Goal: Navigation & Orientation: Understand site structure

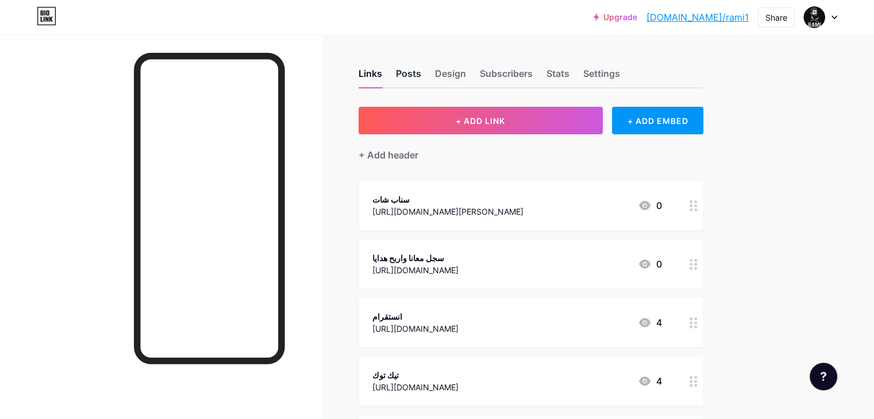
click at [421, 72] on div "Posts" at bounding box center [408, 77] width 25 height 21
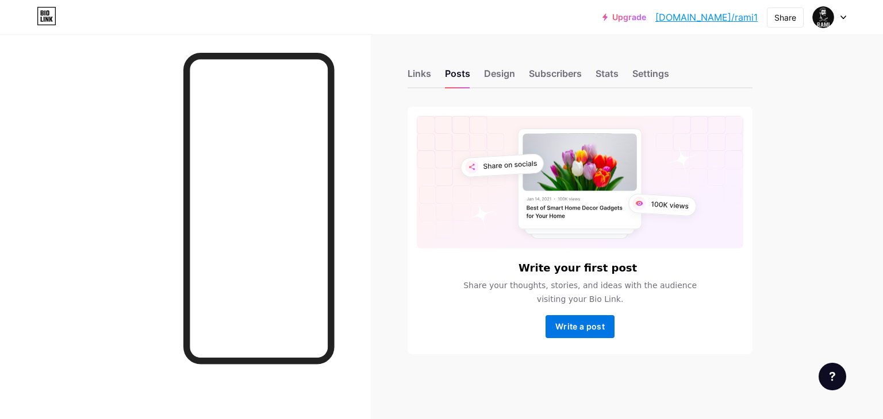
click at [578, 334] on button "Write a post" at bounding box center [579, 326] width 69 height 23
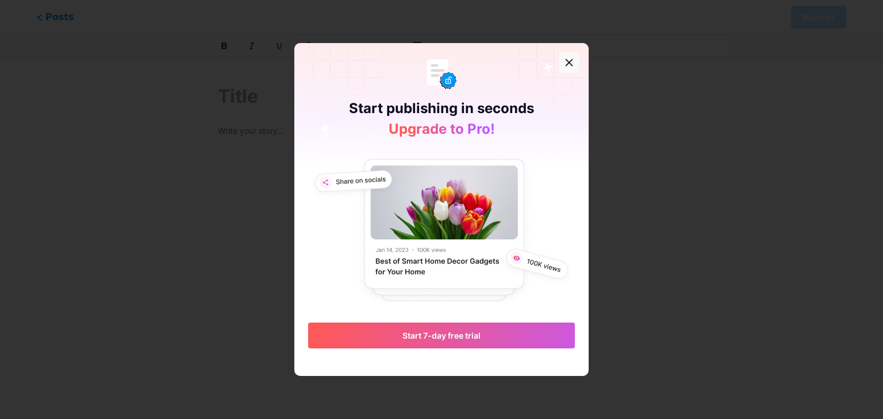
drag, startPoint x: 575, startPoint y: 60, endPoint x: 549, endPoint y: 70, distance: 26.9
click at [575, 60] on div at bounding box center [568, 62] width 21 height 21
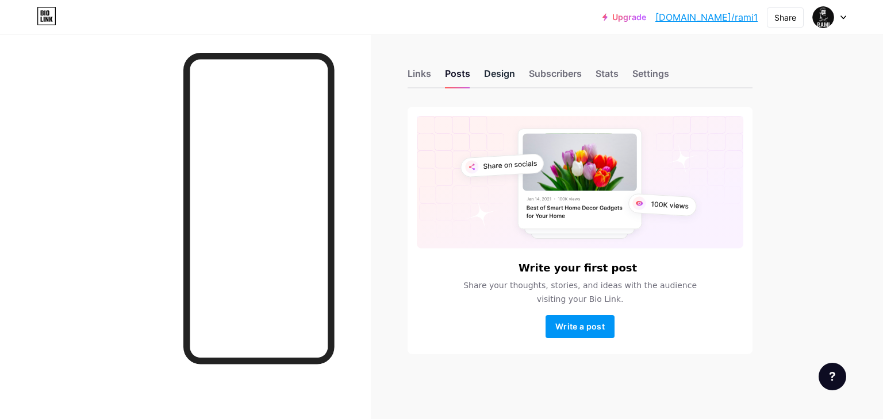
click at [507, 78] on div "Design" at bounding box center [499, 77] width 31 height 21
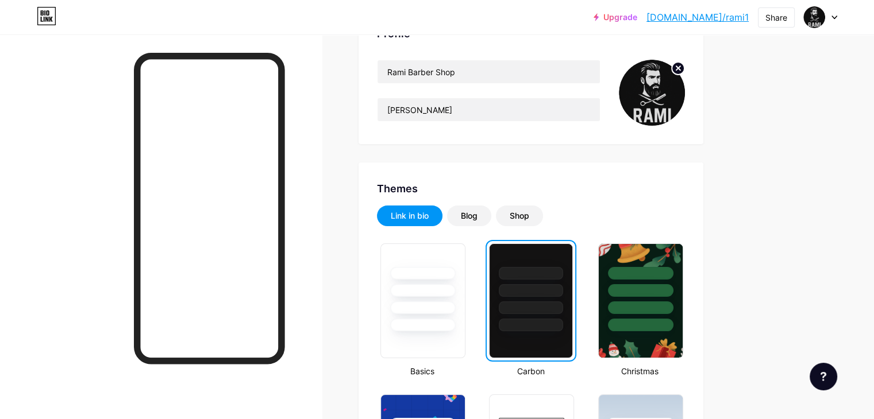
scroll to position [95, 0]
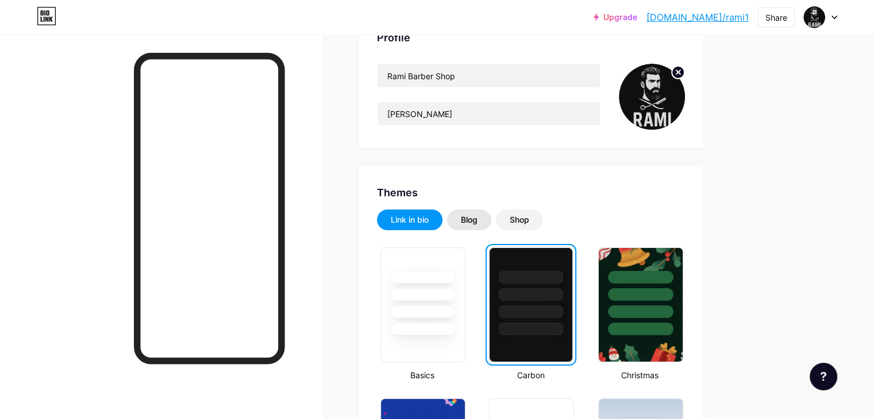
click at [491, 225] on div "Blog" at bounding box center [469, 220] width 44 height 21
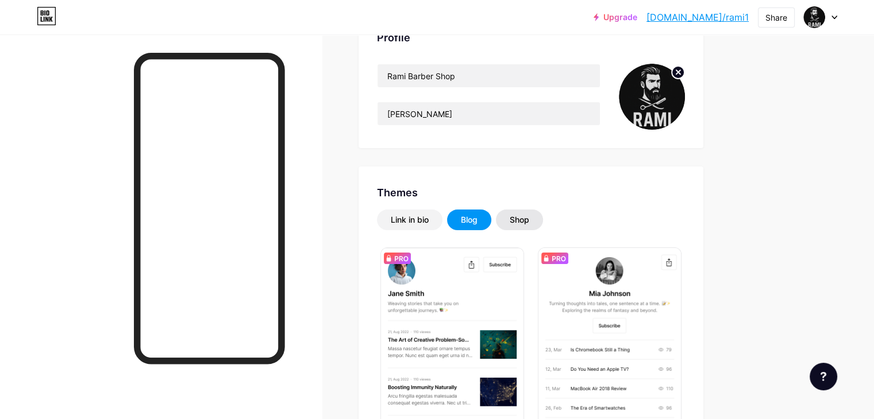
click at [529, 222] on div "Shop" at bounding box center [520, 219] width 20 height 11
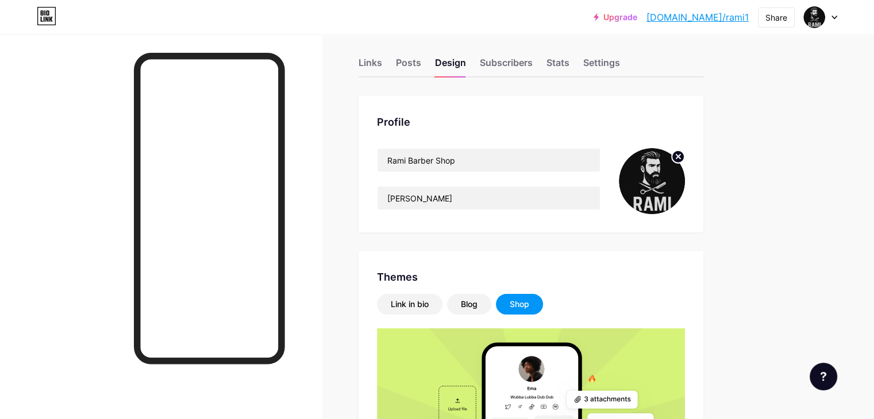
scroll to position [0, 0]
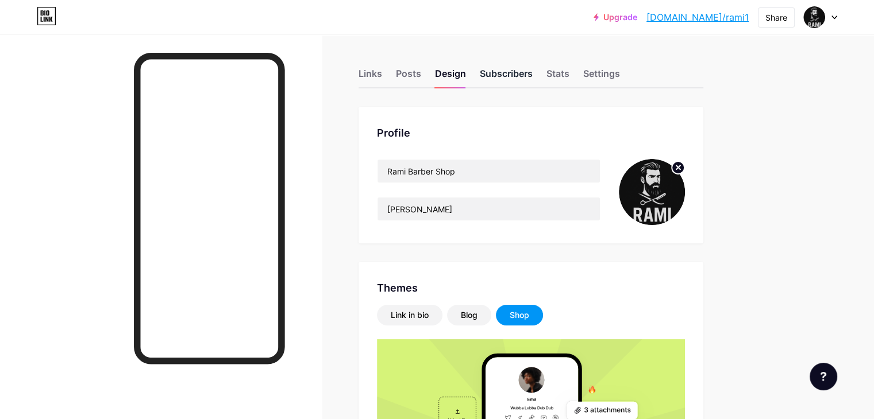
click at [533, 75] on div "Subscribers" at bounding box center [506, 77] width 53 height 21
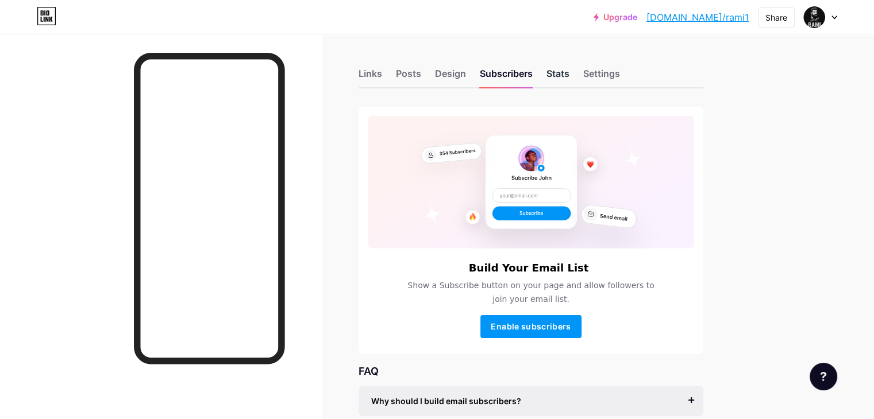
click at [569, 72] on div "Stats" at bounding box center [557, 77] width 23 height 21
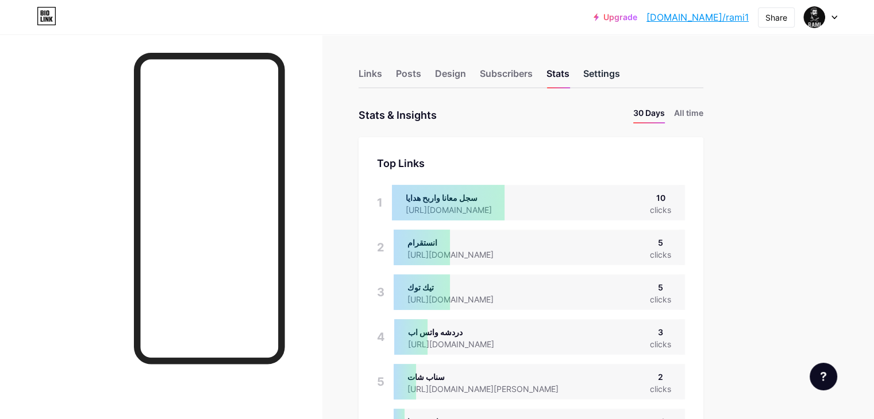
click at [620, 71] on div "Settings" at bounding box center [601, 77] width 37 height 21
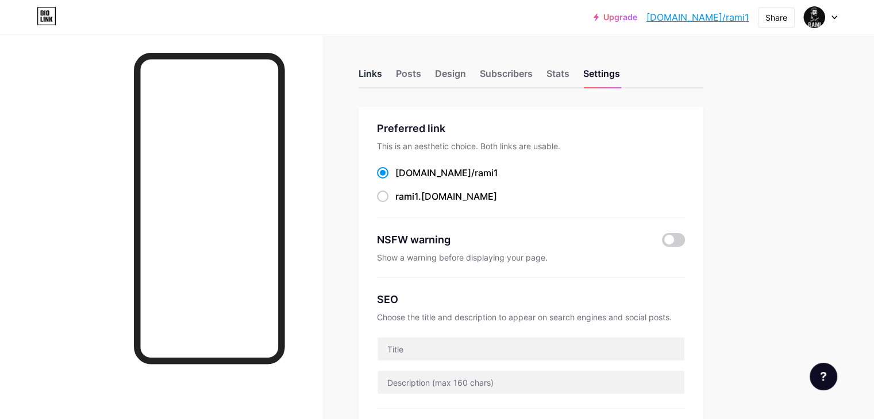
click at [382, 79] on div "Links" at bounding box center [371, 77] width 24 height 21
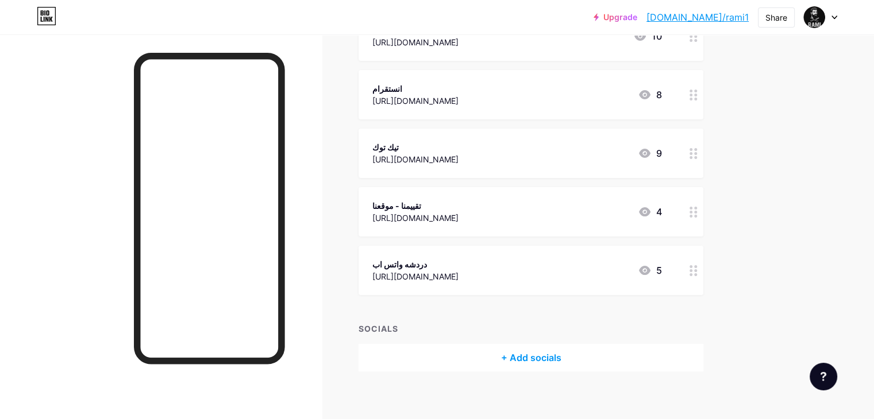
scroll to position [230, 0]
click at [593, 404] on div "Links Posts Design Subscribers Stats Settings + ADD LINK + ADD EMBED + Add head…" at bounding box center [376, 116] width 752 height 623
